Goal: Information Seeking & Learning: Find specific fact

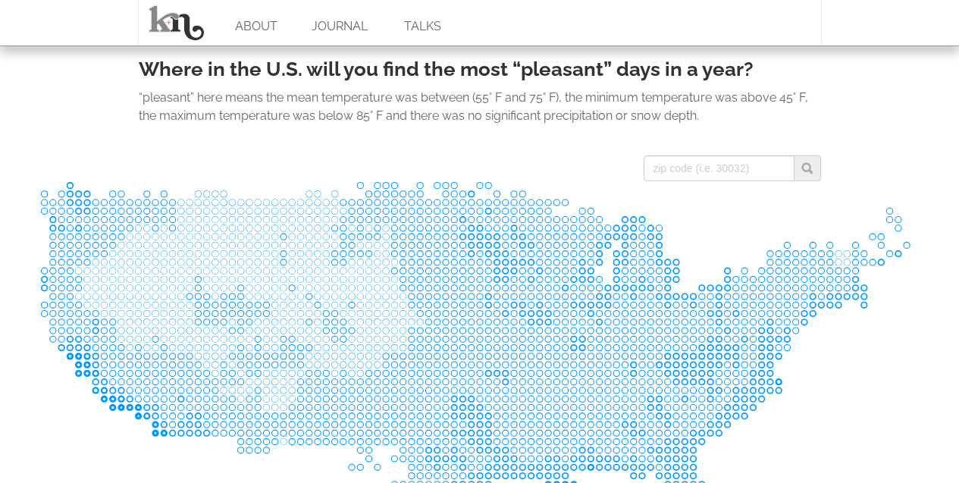
scroll to position [1507, 0]
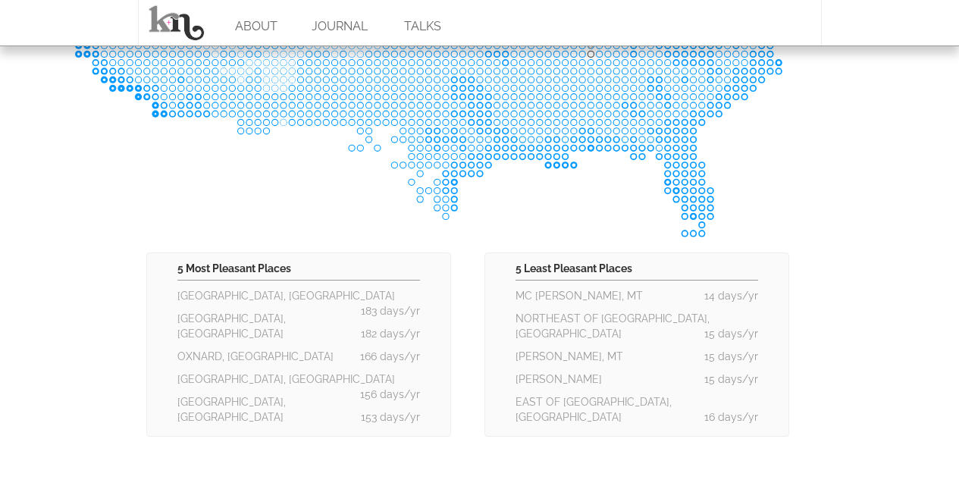
scroll to position [960, 0]
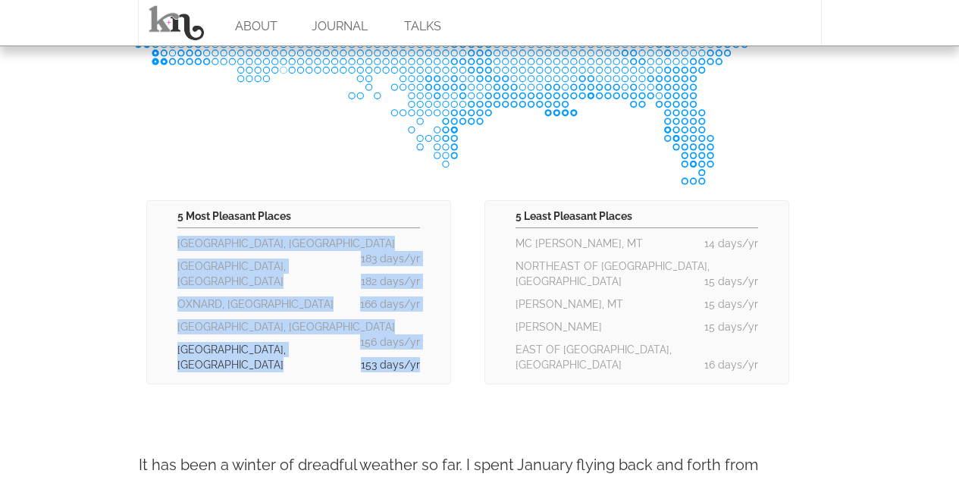
drag, startPoint x: 168, startPoint y: 237, endPoint x: 419, endPoint y: 341, distance: 271.6
click at [419, 341] on div "5 Most Pleasant Places LOS ANGELES, CA 183 days/yr SAN DIEGO, CA 182 days/yr OX…" at bounding box center [298, 292] width 305 height 184
click at [402, 369] on div "Where in the U.S. will you find the most “pleasant” days in a year? “pleasant” …" at bounding box center [480, 297] width 682 height 1225
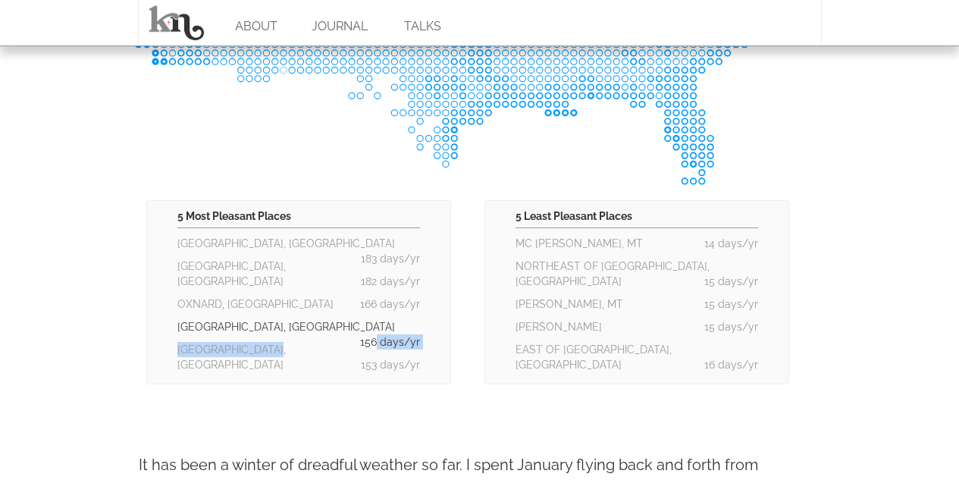
drag, startPoint x: 422, startPoint y: 342, endPoint x: 378, endPoint y: 316, distance: 50.3
click at [378, 316] on div "5 Most Pleasant Places LOS ANGELES, CA 183 days/yr SAN DIEGO, CA 182 days/yr OX…" at bounding box center [298, 292] width 305 height 184
click at [100, 234] on body "ABOUT JOURNAL TALKS The Pleasant Places to Live Feb 03 2014 keyboard_arrow_left…" at bounding box center [479, 62] width 959 height 2044
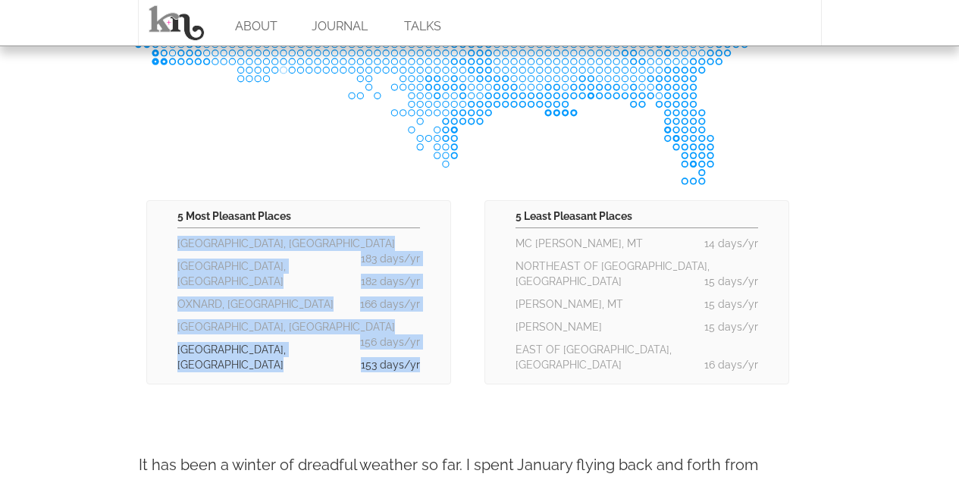
drag, startPoint x: 171, startPoint y: 240, endPoint x: 419, endPoint y: 340, distance: 267.1
click at [419, 340] on div "5 Most Pleasant Places LOS ANGELES, CA 183 days/yr SAN DIEGO, CA 182 days/yr OX…" at bounding box center [298, 292] width 305 height 184
copy ol "LOS ANGELES, CA 183 days/yr SAN DIEGO, CA 182 days/yr OXNARD, CA 166 days/yr SI…"
